Goal: Task Accomplishment & Management: Manage account settings

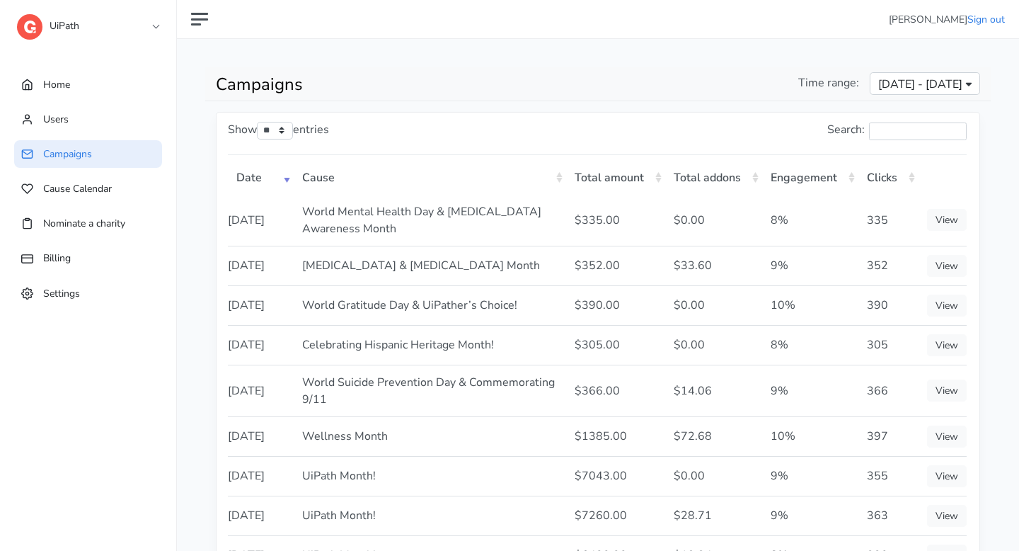
click at [122, 34] on link "UiPath" at bounding box center [88, 22] width 142 height 25
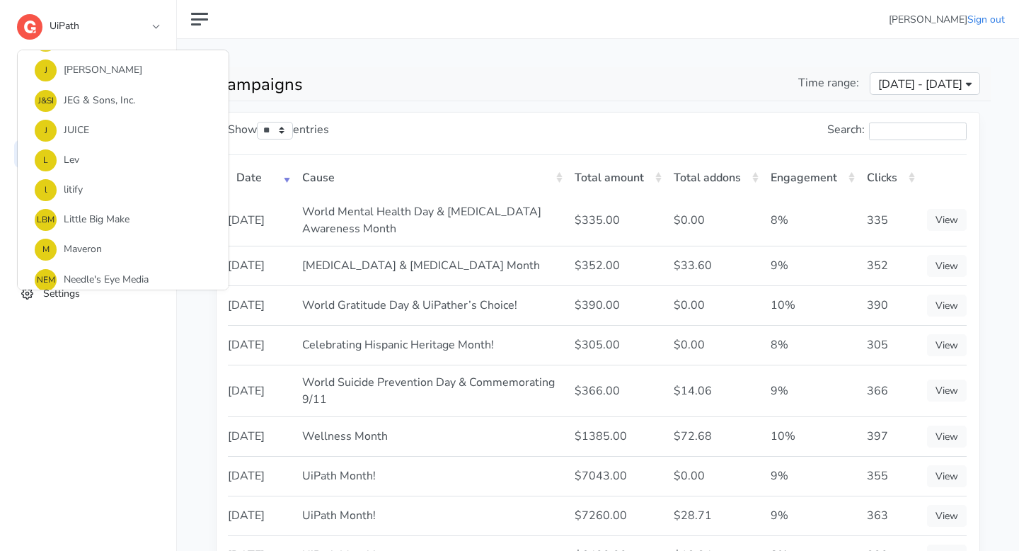
scroll to position [508, 0]
click at [98, 164] on link "J Jefferies" at bounding box center [123, 161] width 211 height 30
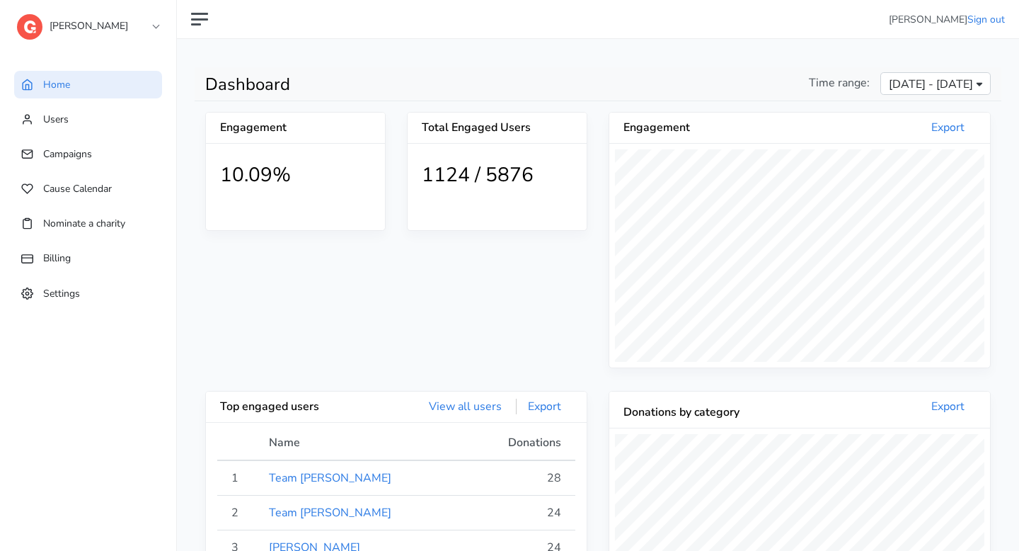
scroll to position [261, 381]
click at [59, 130] on link "Users" at bounding box center [88, 119] width 148 height 28
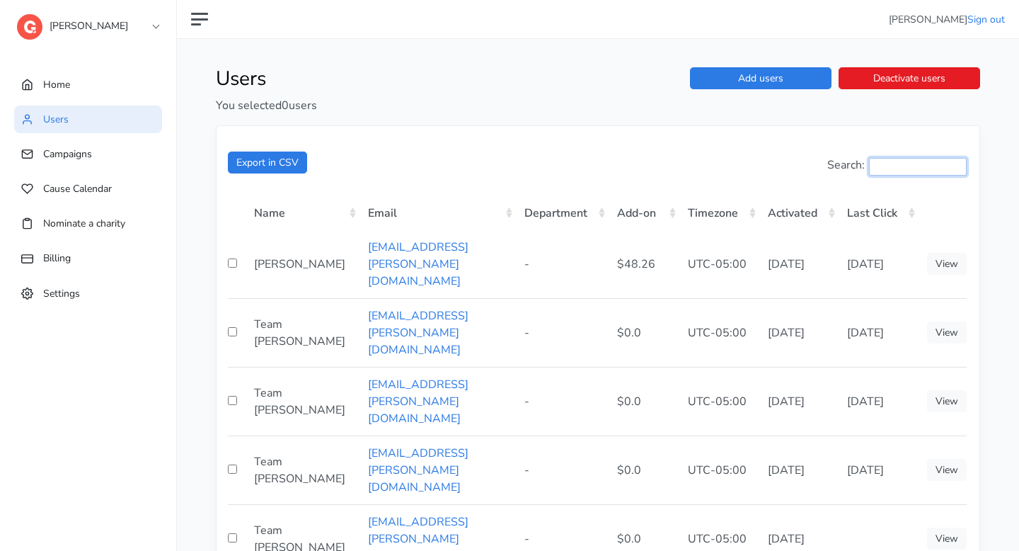
click at [885, 164] on input "Search:" at bounding box center [918, 167] width 98 height 18
paste input "**********"
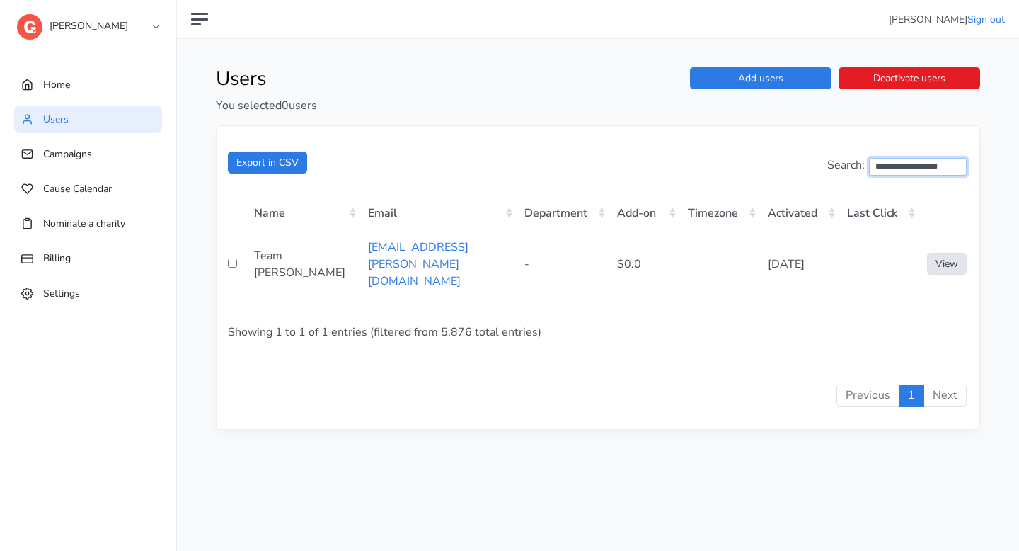
type input "**********"
click at [942, 258] on link "View" at bounding box center [947, 264] width 40 height 22
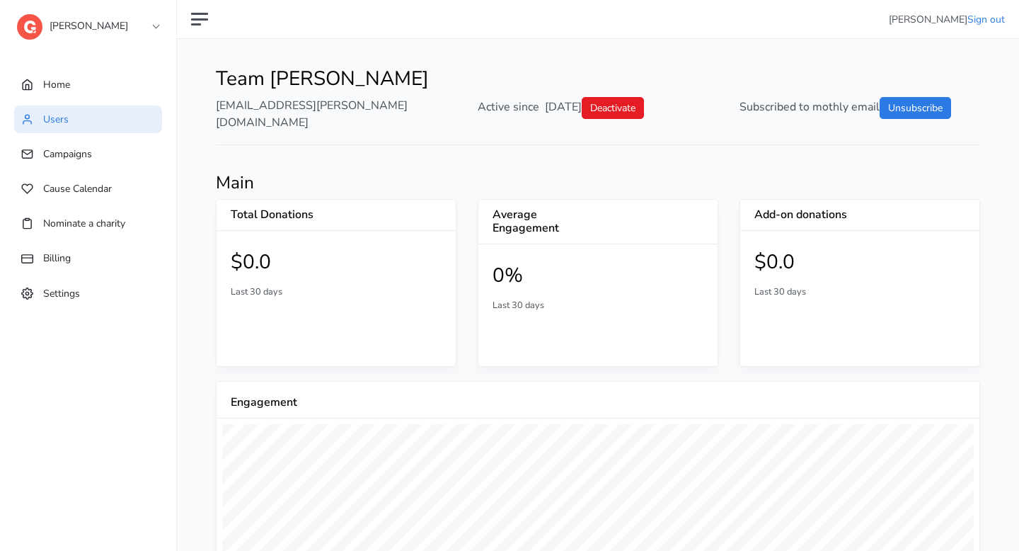
drag, startPoint x: 542, startPoint y: 106, endPoint x: 608, endPoint y: 108, distance: 66.6
click at [608, 108] on div "Active since [DATE] Deactivate" at bounding box center [598, 114] width 262 height 34
copy div "[DATE]"
click at [120, 99] on ul "Home Users Campaigns Cause Calendar Nominate a charity Billing Settings" at bounding box center [88, 208] width 176 height 292
click at [120, 94] on link "Home" at bounding box center [88, 85] width 148 height 28
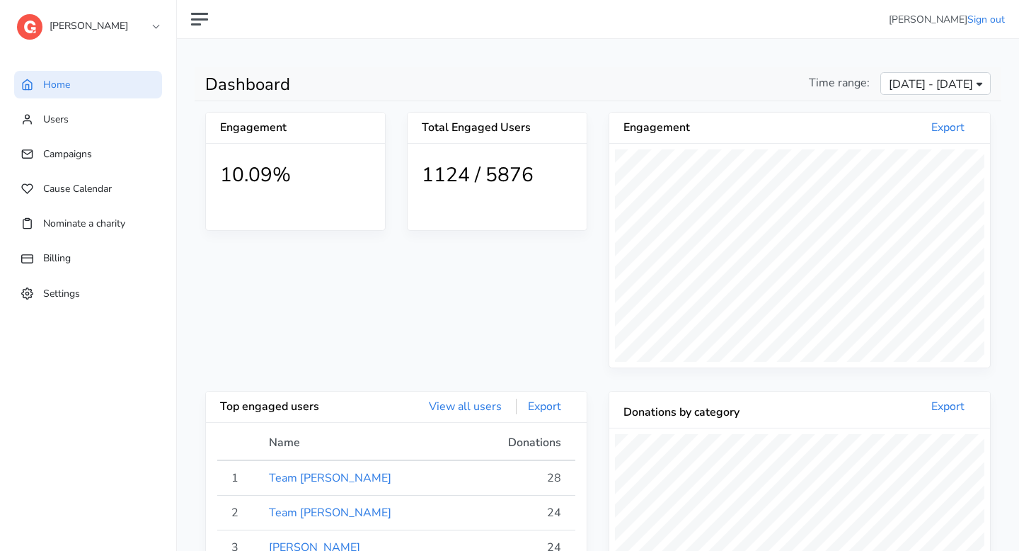
scroll to position [261, 381]
